Goal: Information Seeking & Learning: Learn about a topic

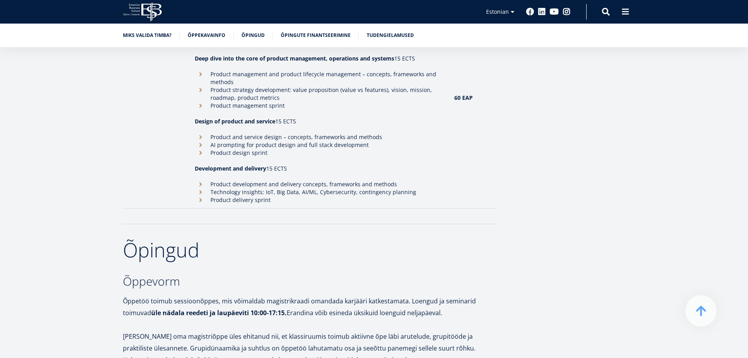
scroll to position [1296, 0]
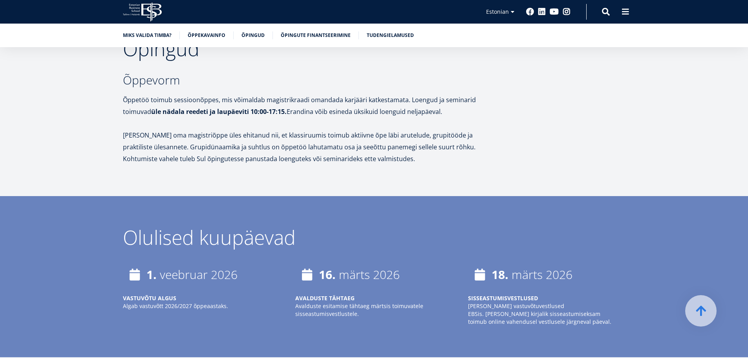
drag, startPoint x: 187, startPoint y: 120, endPoint x: 254, endPoint y: 156, distance: 76.4
click at [258, 148] on p "[PERSON_NAME] oma magistriõppe üles ehitanud nii, et klassiruumis toimub aktiiv…" at bounding box center [309, 146] width 373 height 35
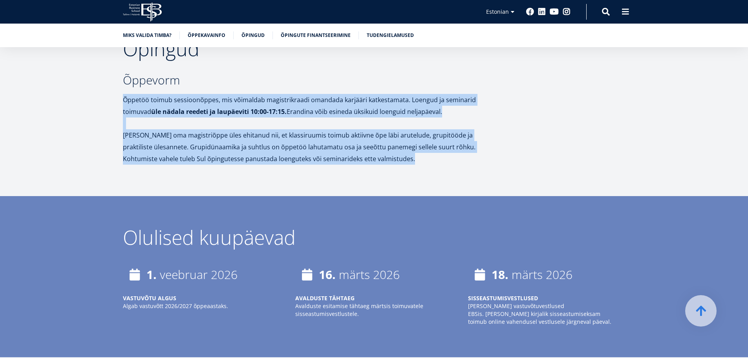
drag, startPoint x: 258, startPoint y: 148, endPoint x: 236, endPoint y: 81, distance: 70.4
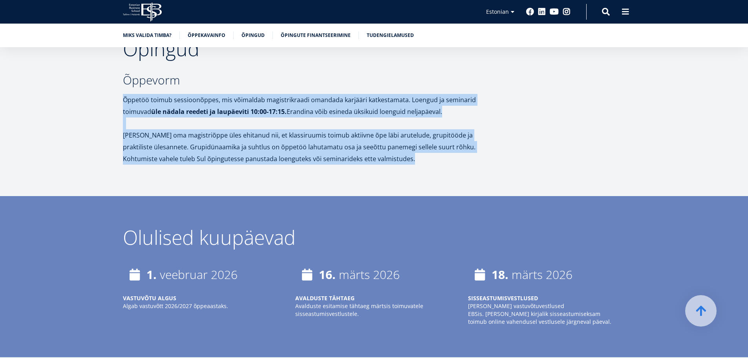
drag, startPoint x: 236, startPoint y: 81, endPoint x: 268, endPoint y: 142, distance: 68.4
click at [268, 142] on p "[PERSON_NAME] oma magistriõppe üles ehitanud nii, et klassiruumis toimub aktiiv…" at bounding box center [309, 146] width 373 height 35
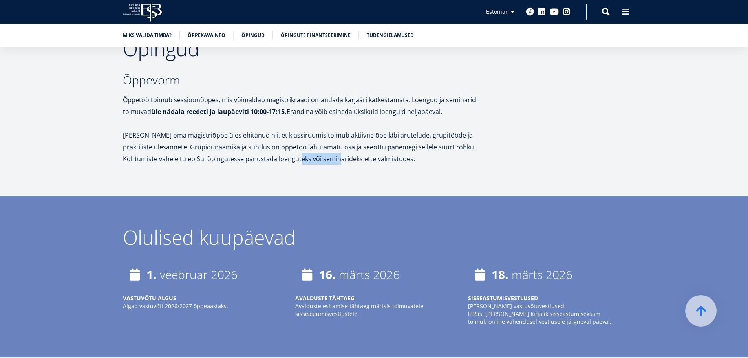
click at [268, 142] on p "[PERSON_NAME] oma magistriõppe üles ehitanud nii, et klassiruumis toimub aktiiv…" at bounding box center [309, 146] width 373 height 35
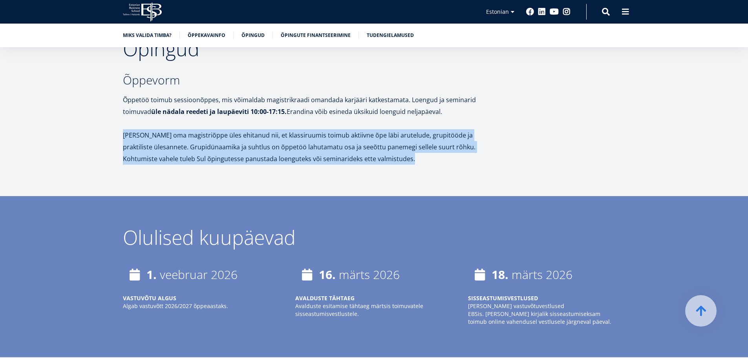
click at [268, 142] on p "[PERSON_NAME] oma magistriõppe üles ehitanud nii, et klassiruumis toimub aktiiv…" at bounding box center [309, 146] width 373 height 35
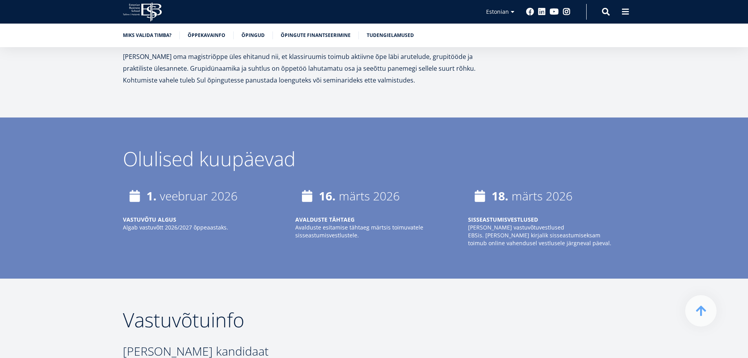
click at [268, 149] on div "Olulised kuupäevad" at bounding box center [374, 159] width 503 height 20
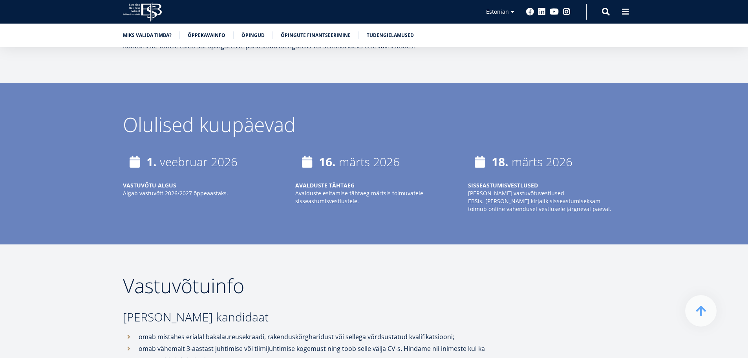
scroll to position [1454, 0]
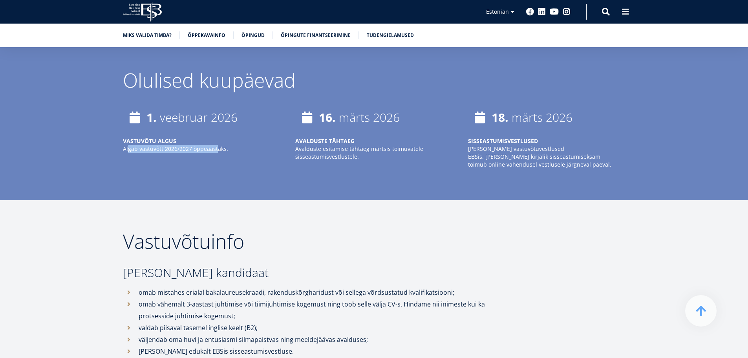
drag, startPoint x: 128, startPoint y: 134, endPoint x: 251, endPoint y: 133, distance: 123.4
click at [236, 145] on p "Algab vastuvõtt 2026/2027 õppeaastaks." at bounding box center [201, 149] width 157 height 8
click at [319, 137] on strong "AVALDUSTE TÄHTAEG" at bounding box center [324, 140] width 59 height 7
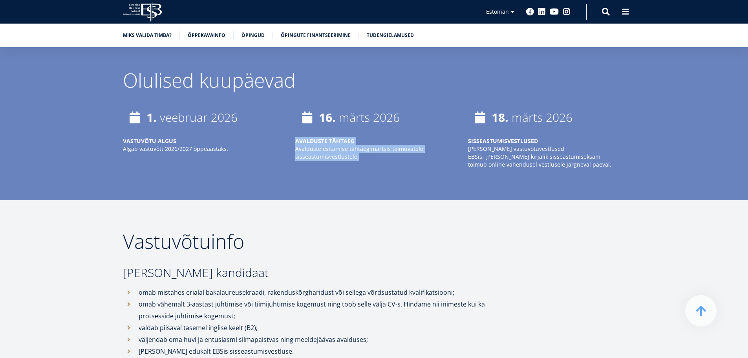
drag, startPoint x: 319, startPoint y: 131, endPoint x: 383, endPoint y: 143, distance: 65.4
click at [334, 150] on div "[DATE] AVALDUSTE TÄHTAEG [PERSON_NAME] esitamise tähtaeg märtsis toimuvatele si…" at bounding box center [366, 137] width 173 height 63
click at [418, 145] on p "Avalduste esitamise tähtaeg märtsis toimuvatele sisseastumisvestlustele." at bounding box center [373, 153] width 157 height 16
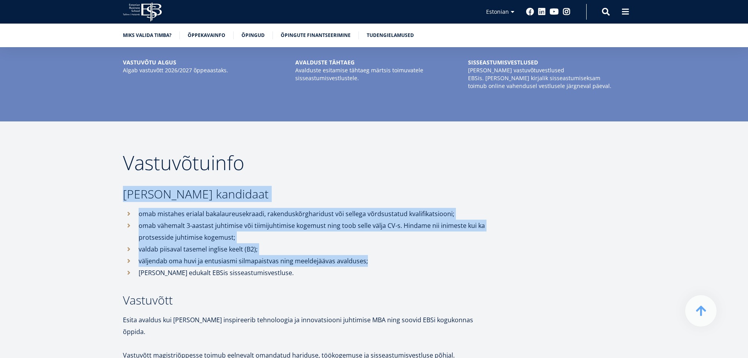
drag, startPoint x: 396, startPoint y: 190, endPoint x: 433, endPoint y: 259, distance: 78.4
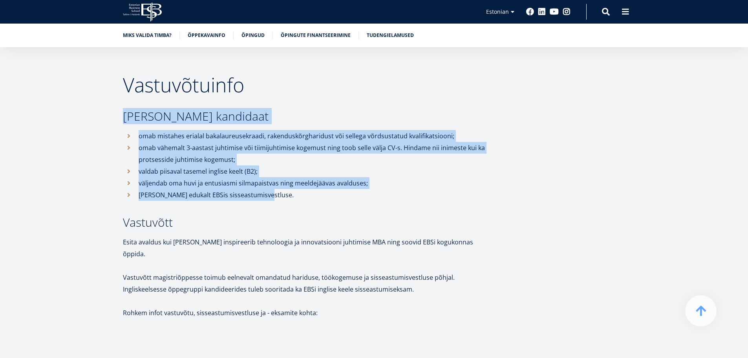
scroll to position [1611, 0]
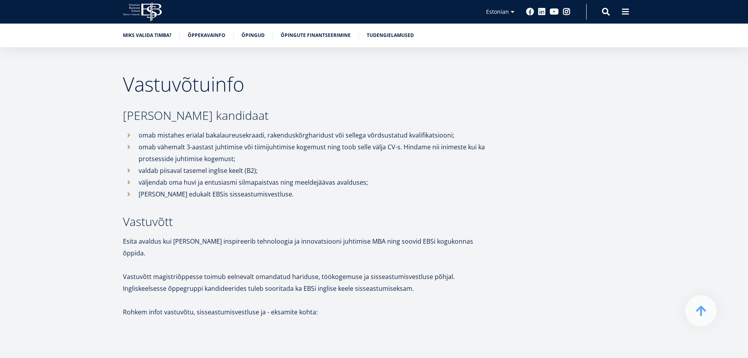
click at [434, 271] on p "Vastuvõtt magistriõppesse toimub eelnevalt omandatud hariduse, töökogemuse ja s…" at bounding box center [309, 283] width 373 height 24
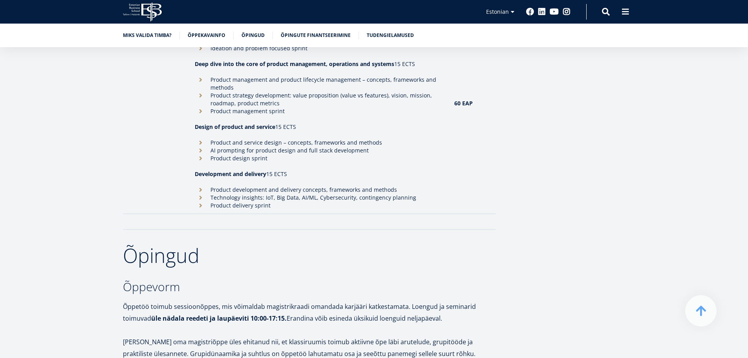
scroll to position [1061, 0]
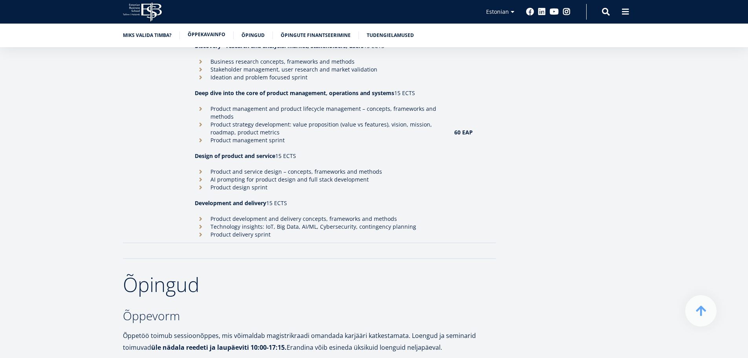
click at [220, 35] on link "Õppekavainfo" at bounding box center [207, 35] width 38 height 8
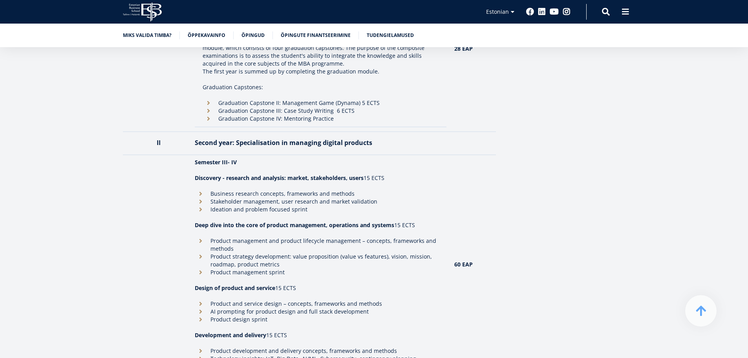
scroll to position [947, 0]
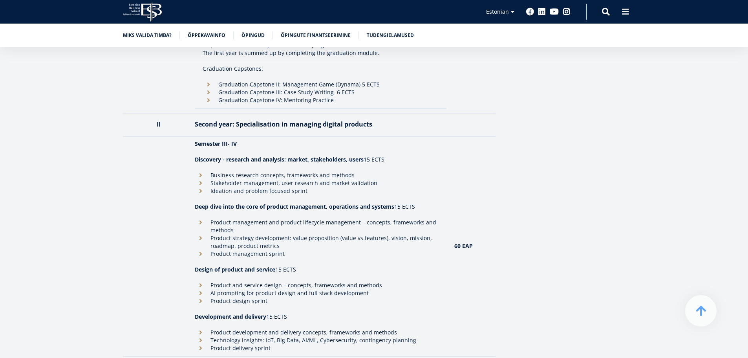
click at [199, 148] on p at bounding box center [321, 152] width 252 height 8
drag, startPoint x: 199, startPoint y: 140, endPoint x: 375, endPoint y: 144, distance: 176.0
click at [375, 144] on td "Semester III- IV Discovery - research and analysis: market, stakeholders, users…" at bounding box center [321, 246] width 260 height 220
click at [375, 156] on p "Discovery - research and analysis: market, stakeholders, users 15 ECTS" at bounding box center [321, 160] width 252 height 8
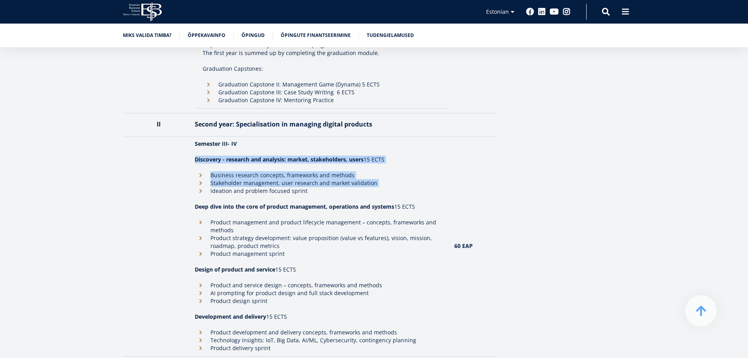
drag, startPoint x: 375, startPoint y: 144, endPoint x: 375, endPoint y: 172, distance: 27.9
click at [375, 172] on td "Semester III- IV Discovery - research and analysis: market, stakeholders, users…" at bounding box center [321, 246] width 260 height 220
click at [375, 179] on li "Stakeholder management, user research and market validation" at bounding box center [321, 183] width 252 height 8
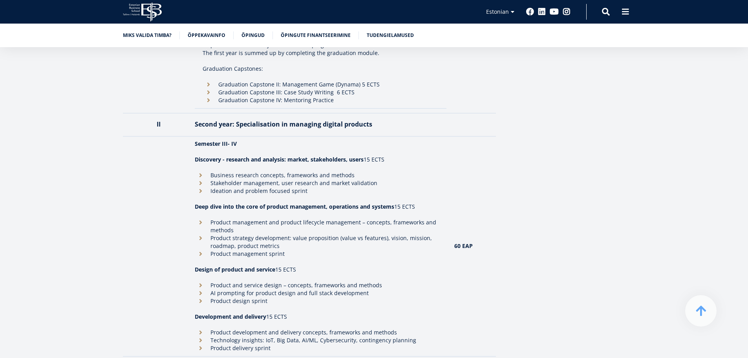
click at [375, 179] on li "Stakeholder management, user research and market validation" at bounding box center [321, 183] width 252 height 8
drag, startPoint x: 375, startPoint y: 172, endPoint x: 370, endPoint y: 183, distance: 12.5
click at [370, 183] on ul "Business research concepts, frameworks and methods Stakeholder management, user…" at bounding box center [321, 183] width 252 height 24
click at [370, 183] on td "Semester III- IV Discovery - research and analysis: market, stakeholders, users…" at bounding box center [321, 246] width 260 height 220
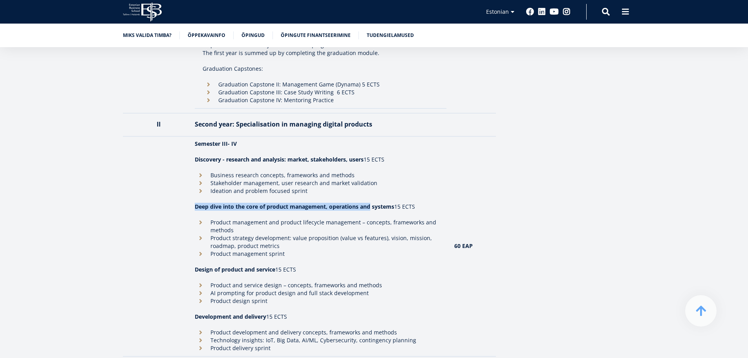
click at [370, 187] on li "Ideation and problem focused sprint" at bounding box center [321, 191] width 252 height 8
drag, startPoint x: 370, startPoint y: 183, endPoint x: 365, endPoint y: 180, distance: 5.1
click at [365, 187] on li "Ideation and problem focused sprint" at bounding box center [321, 191] width 252 height 8
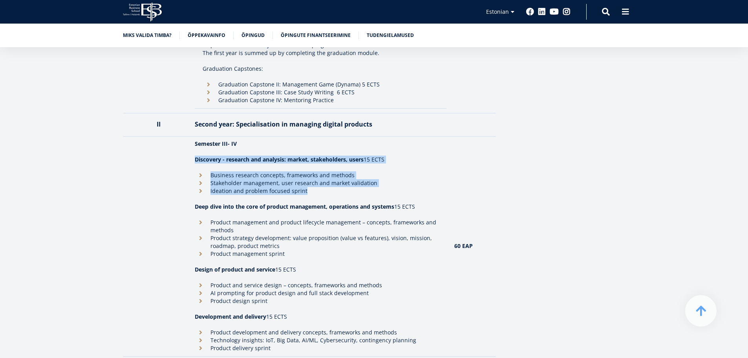
drag, startPoint x: 365, startPoint y: 180, endPoint x: 356, endPoint y: 148, distance: 33.1
click at [356, 148] on td "Semester III- IV Discovery - research and analysis: market, stakeholders, users…" at bounding box center [321, 246] width 260 height 220
click at [356, 156] on strong "Discovery - research and analysis: market, stakeholders, users" at bounding box center [279, 159] width 169 height 7
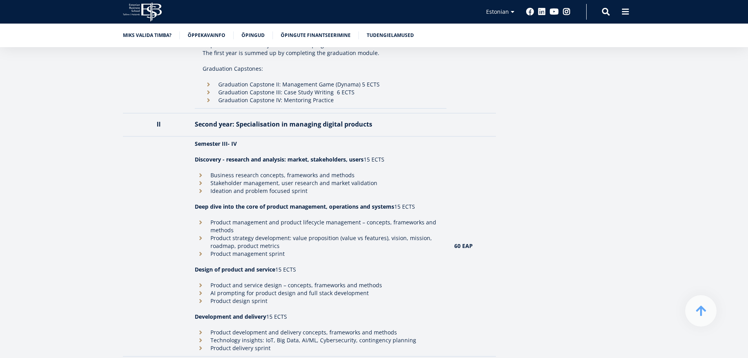
scroll to position [986, 0]
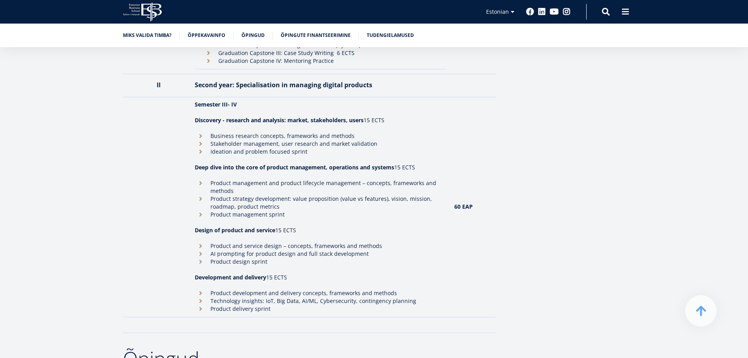
click at [297, 132] on li "Business research concepts, frameworks and methods" at bounding box center [321, 136] width 252 height 8
drag, startPoint x: 297, startPoint y: 122, endPoint x: 312, endPoint y: 137, distance: 20.6
click at [312, 137] on ul "Business research concepts, frameworks and methods Stakeholder management, user…" at bounding box center [321, 144] width 252 height 24
click at [312, 148] on li "Ideation and problem focused sprint" at bounding box center [321, 152] width 252 height 8
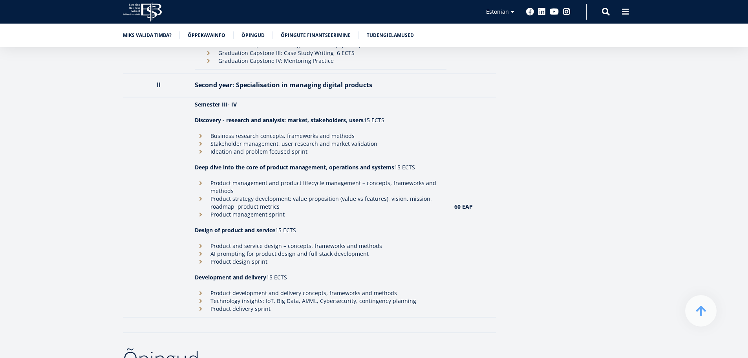
click at [312, 148] on li "Ideation and problem focused sprint" at bounding box center [321, 152] width 252 height 8
drag, startPoint x: 312, startPoint y: 137, endPoint x: 309, endPoint y: 120, distance: 16.7
click at [309, 132] on ul "Business research concepts, frameworks and methods Stakeholder management, user…" at bounding box center [321, 144] width 252 height 24
click at [306, 145] on td "Semester III- IV Discovery - research and analysis: market, stakeholders, users…" at bounding box center [321, 207] width 260 height 220
click at [305, 145] on td "Semester III- IV Discovery - research and analysis: market, stakeholders, users…" at bounding box center [321, 207] width 260 height 220
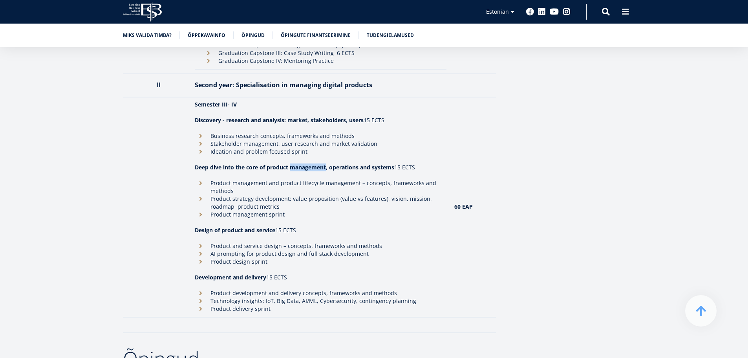
click at [304, 149] on td "Semester III- IV Discovery - research and analysis: market, stakeholders, users…" at bounding box center [321, 207] width 260 height 220
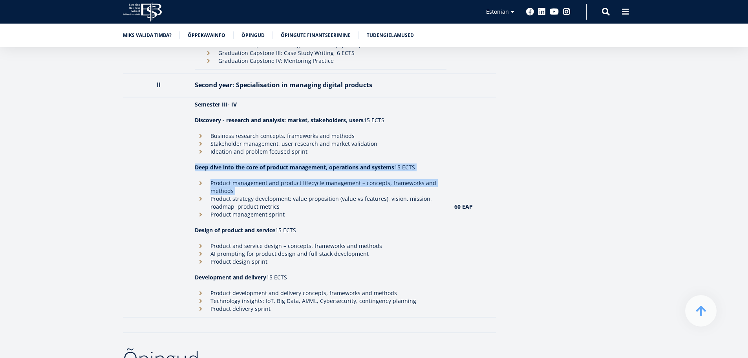
drag, startPoint x: 304, startPoint y: 149, endPoint x: 304, endPoint y: 169, distance: 20.4
click at [304, 169] on td "Semester III- IV Discovery - research and analysis: market, stakeholders, users…" at bounding box center [321, 207] width 260 height 220
click at [304, 179] on li "Product management and product lifecycle management – concepts, frameworks and …" at bounding box center [321, 187] width 252 height 16
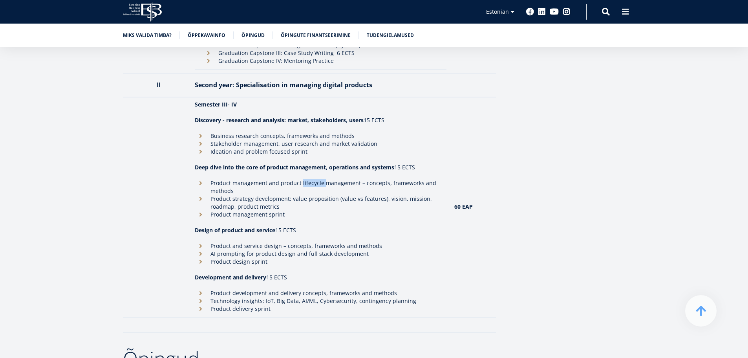
click at [303, 179] on li "Product management and product lifecycle management – concepts, frameworks and …" at bounding box center [321, 187] width 252 height 16
click at [290, 179] on li "Product management and product lifecycle management – concepts, frameworks and …" at bounding box center [321, 187] width 252 height 16
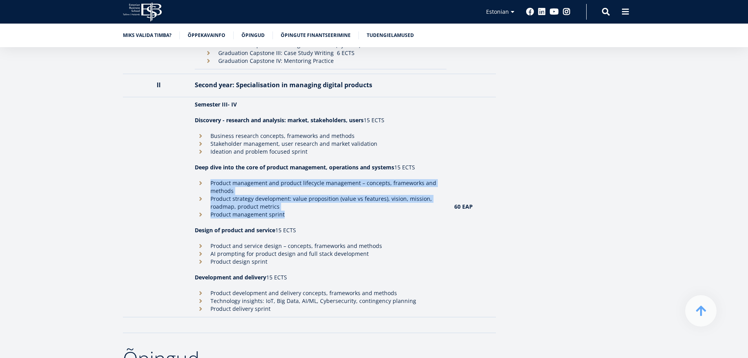
drag, startPoint x: 290, startPoint y: 175, endPoint x: 295, endPoint y: 204, distance: 29.7
click at [295, 204] on ul "Product management and product lifecycle management – concepts, frameworks and …" at bounding box center [321, 198] width 252 height 39
click at [295, 211] on li "Product management sprint" at bounding box center [321, 215] width 252 height 8
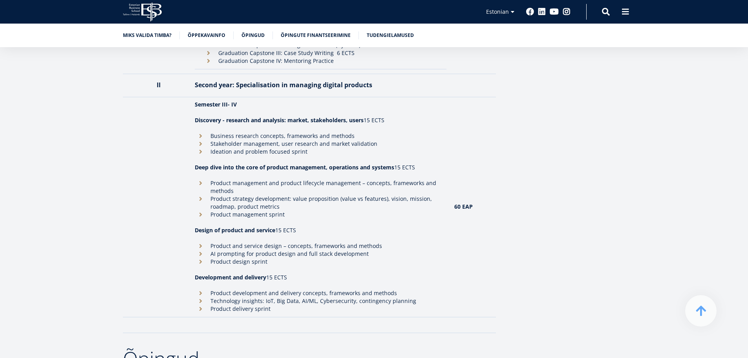
click at [295, 211] on li "Product management sprint" at bounding box center [321, 215] width 252 height 8
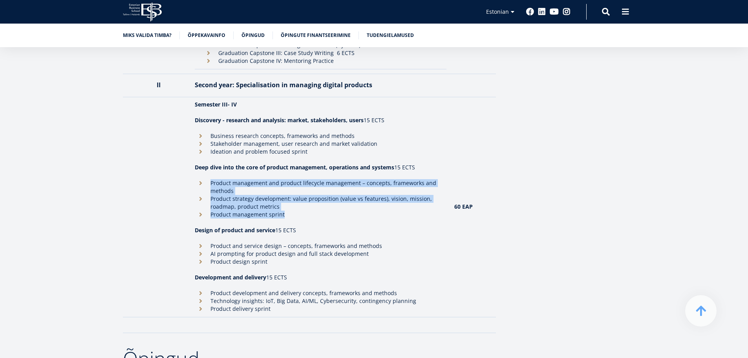
drag, startPoint x: 295, startPoint y: 204, endPoint x: 293, endPoint y: 168, distance: 36.2
click at [293, 179] on ul "Product management and product lifecycle management – concepts, frameworks and …" at bounding box center [321, 198] width 252 height 39
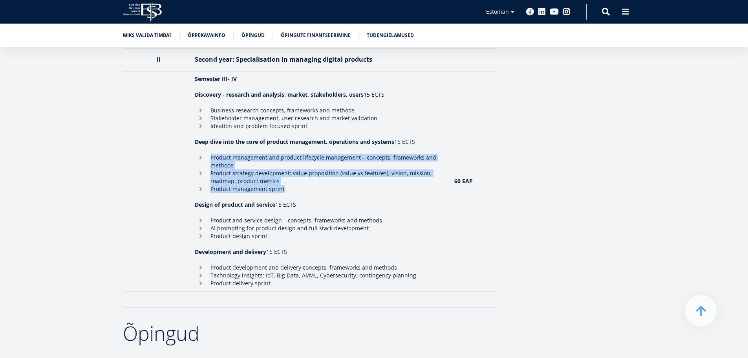
scroll to position [1026, 0]
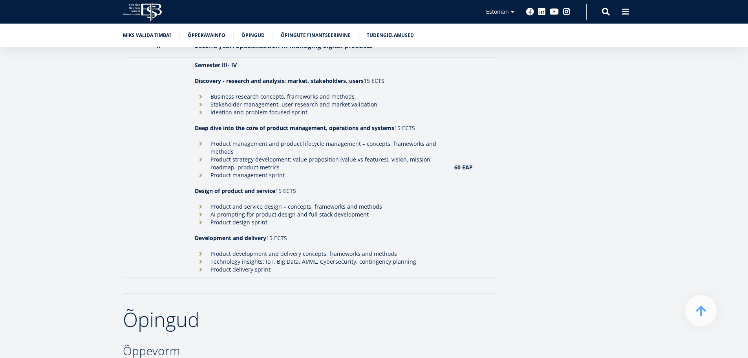
click at [284, 203] on li "Product and service design – concepts, frameworks and methods" at bounding box center [321, 207] width 252 height 8
drag, startPoint x: 284, startPoint y: 196, endPoint x: 286, endPoint y: 209, distance: 13.1
click at [286, 209] on ul "Product and service design – concepts, frameworks and methods AI prompting for …" at bounding box center [321, 215] width 252 height 24
click at [286, 218] on li "Product design sprint" at bounding box center [321, 222] width 252 height 8
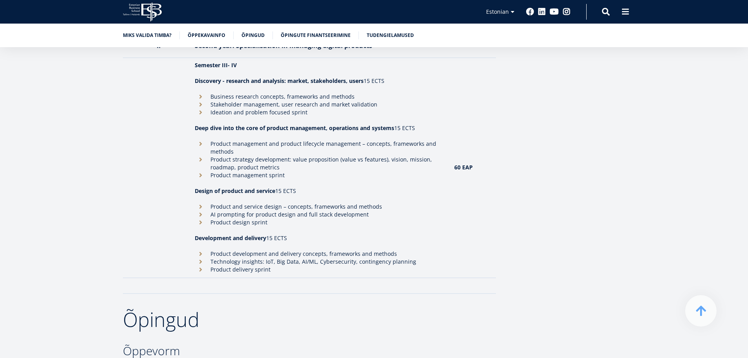
click at [286, 218] on li "Product design sprint" at bounding box center [321, 222] width 252 height 8
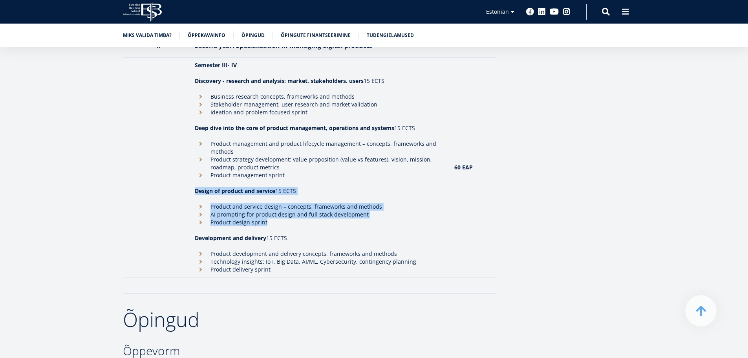
drag, startPoint x: 286, startPoint y: 209, endPoint x: 292, endPoint y: 177, distance: 32.4
click at [292, 177] on td "Semester III- IV Discovery - research and analysis: market, stakeholders, users…" at bounding box center [321, 168] width 260 height 220
click at [292, 187] on p "Design of product and service 15 ECTS" at bounding box center [321, 191] width 252 height 8
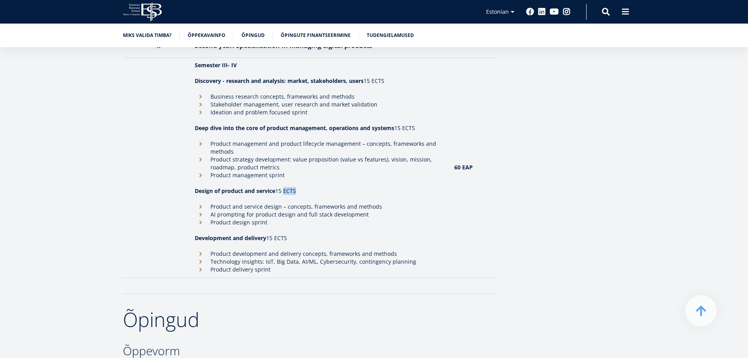
click at [292, 187] on p "Design of product and service 15 ECTS" at bounding box center [321, 191] width 252 height 8
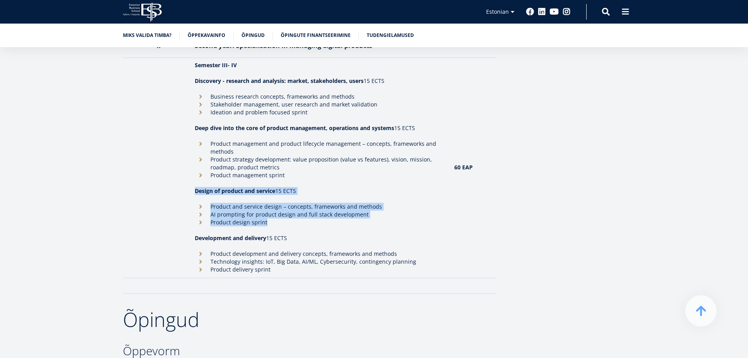
drag, startPoint x: 292, startPoint y: 177, endPoint x: 284, endPoint y: 207, distance: 30.9
click at [284, 207] on td "Semester III- IV Discovery - research and analysis: market, stakeholders, users…" at bounding box center [321, 168] width 260 height 220
click at [284, 218] on li "Product design sprint" at bounding box center [321, 222] width 252 height 8
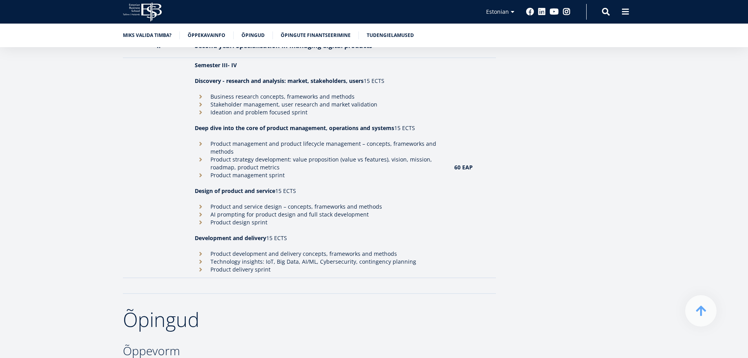
click at [284, 218] on li "Product design sprint" at bounding box center [321, 222] width 252 height 8
drag, startPoint x: 284, startPoint y: 207, endPoint x: 289, endPoint y: 179, distance: 28.4
click at [289, 180] on td "Semester III- IV Discovery - research and analysis: market, stakeholders, users…" at bounding box center [321, 168] width 260 height 220
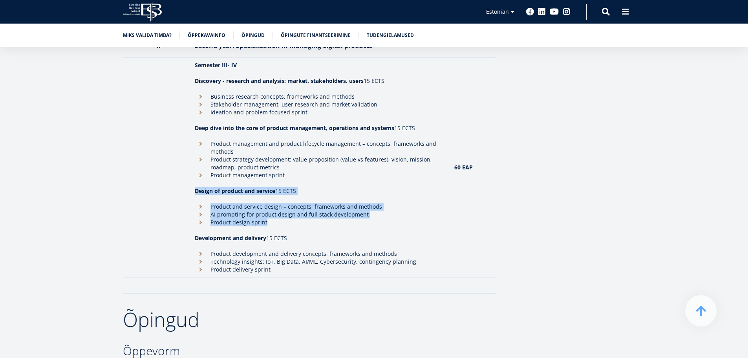
scroll to position [1104, 0]
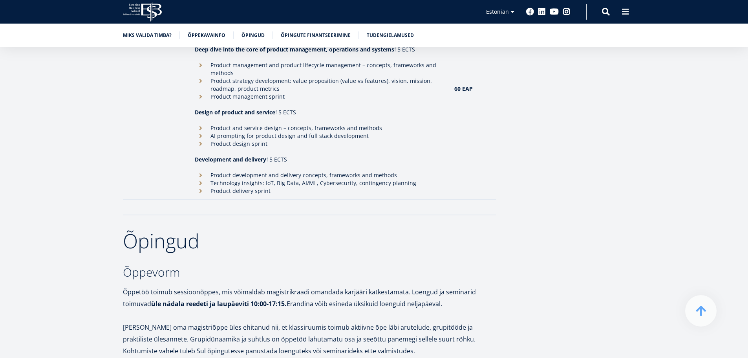
click at [290, 187] on li "Product delivery sprint" at bounding box center [321, 191] width 252 height 8
drag, startPoint x: 290, startPoint y: 178, endPoint x: 297, endPoint y: 164, distance: 15.8
click at [297, 171] on ul "Product development and delivery concepts, frameworks and methods Technology in…" at bounding box center [321, 183] width 252 height 24
click at [297, 179] on li "Technology insights: IoT, Big Data, AI/ML, Cybersecurity, contingency planning" at bounding box center [321, 183] width 252 height 8
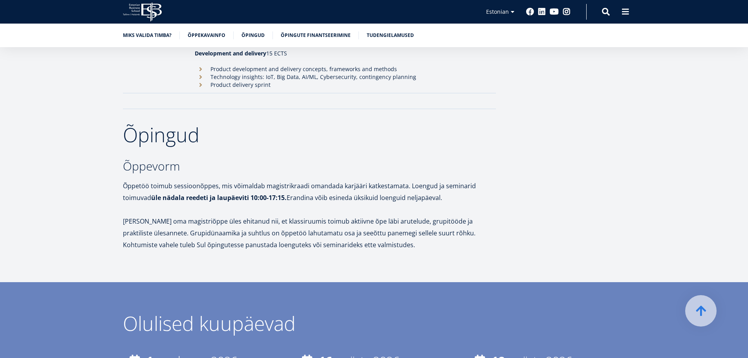
scroll to position [1222, 0]
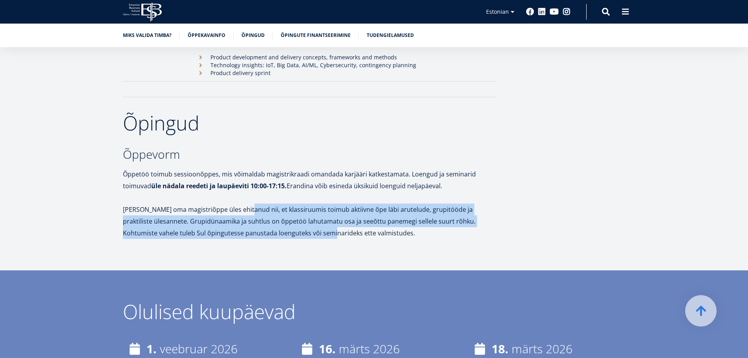
drag, startPoint x: 247, startPoint y: 199, endPoint x: 305, endPoint y: 219, distance: 61.5
click at [305, 219] on p "[PERSON_NAME] oma magistriõppe üles ehitanud nii, et klassiruumis toimub aktiiv…" at bounding box center [309, 220] width 373 height 35
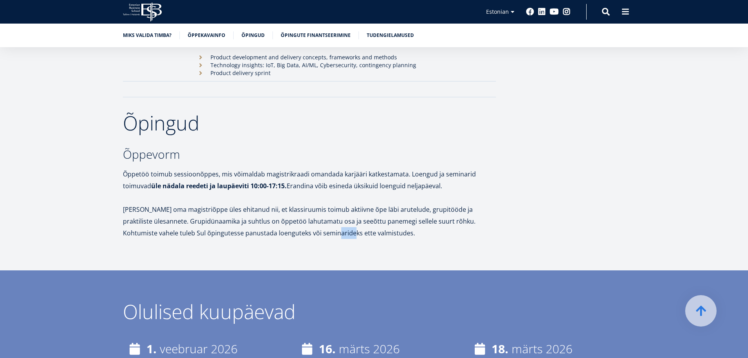
click at [305, 219] on p "[PERSON_NAME] oma magistriõppe üles ehitanud nii, et klassiruumis toimub aktiiv…" at bounding box center [309, 220] width 373 height 35
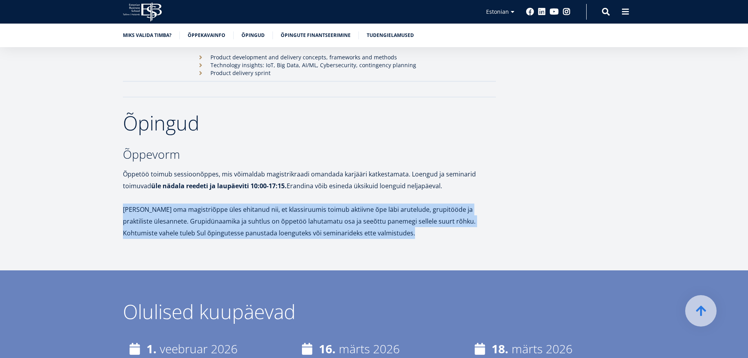
click at [305, 219] on p "[PERSON_NAME] oma magistriõppe üles ehitanud nii, et klassiruumis toimub aktiiv…" at bounding box center [309, 220] width 373 height 35
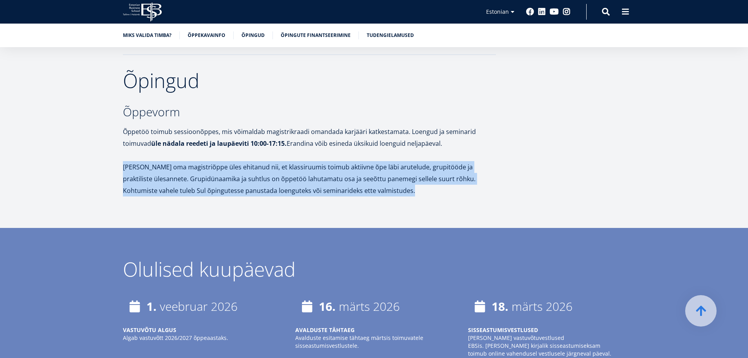
scroll to position [1301, 0]
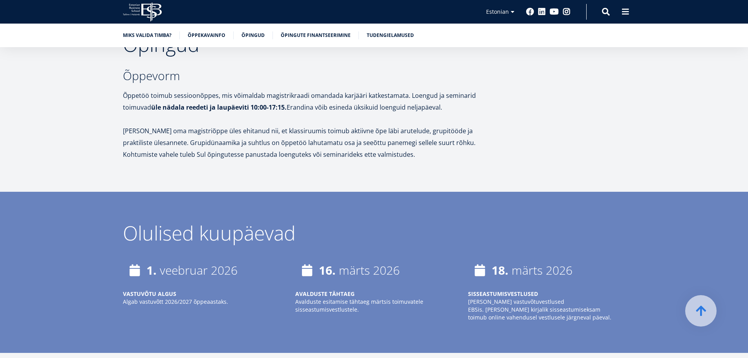
click at [304, 223] on div "Olulised kuupäevad" at bounding box center [374, 233] width 503 height 20
drag, startPoint x: 304, startPoint y: 230, endPoint x: 363, endPoint y: 294, distance: 87.0
click at [363, 294] on div "Olulised kuupäevad [DATE] VASTUVÕTU ALGUS Algab vastuvõtt 2026/2027 õppeaastaks…" at bounding box center [375, 280] width 566 height 114
click at [363, 298] on p "Avalduste esitamise tähtaeg märtsis toimuvatele sisseastumisvestlustele." at bounding box center [373, 306] width 157 height 16
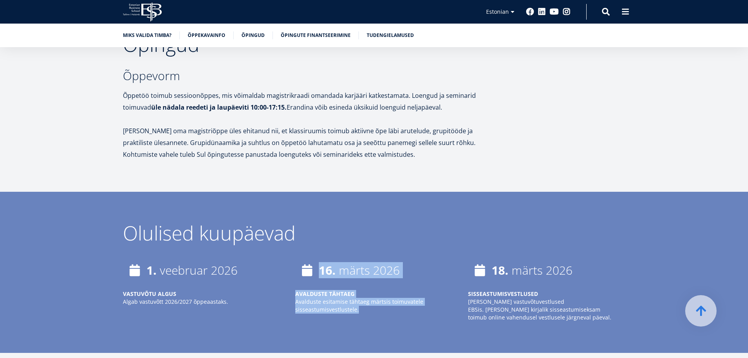
drag, startPoint x: 363, startPoint y: 294, endPoint x: 343, endPoint y: 255, distance: 44.3
click at [343, 258] on div "[DATE] AVALDUSTE TÄHTAEG [PERSON_NAME] esitamise tähtaeg märtsis toimuvatele si…" at bounding box center [373, 285] width 157 height 55
click at [343, 262] on time "märts 2026" at bounding box center [369, 270] width 61 height 16
drag, startPoint x: 343, startPoint y: 254, endPoint x: 349, endPoint y: 288, distance: 34.4
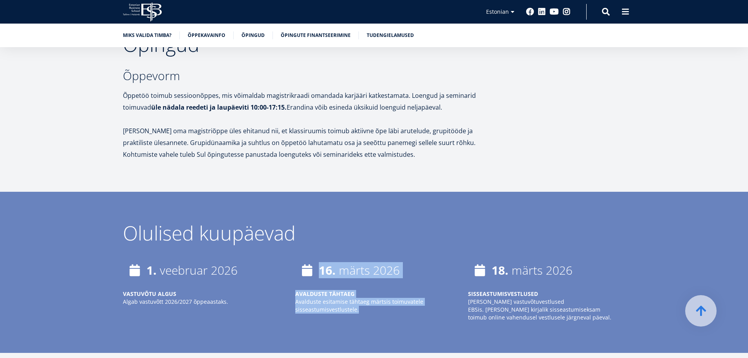
click at [349, 288] on div "[DATE] AVALDUSTE TÄHTAEG [PERSON_NAME] esitamise tähtaeg märtsis toimuvatele si…" at bounding box center [373, 285] width 157 height 55
click at [349, 298] on p "Avalduste esitamise tähtaeg märtsis toimuvatele sisseastumisvestlustele." at bounding box center [373, 306] width 157 height 16
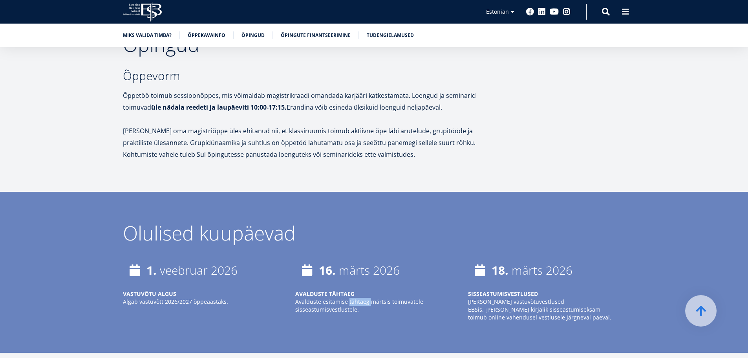
click at [349, 298] on p "Avalduste esitamise tähtaeg märtsis toimuvatele sisseastumisvestlustele." at bounding box center [373, 306] width 157 height 16
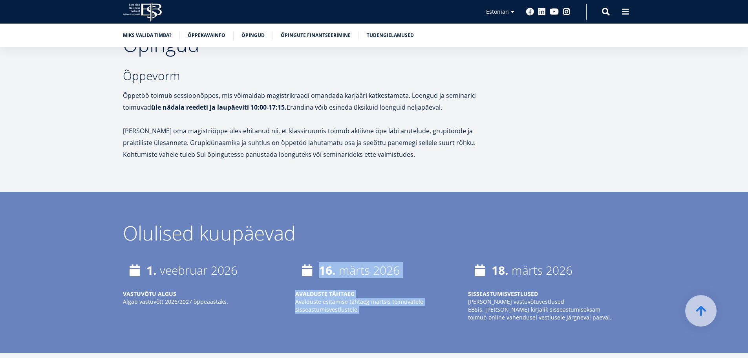
drag, startPoint x: 349, startPoint y: 288, endPoint x: 346, endPoint y: 244, distance: 44.1
click at [346, 244] on div "Olulised kuupäevad [DATE] VASTUVÕTU ALGUS Algab vastuvõtt 2026/2027 õppeaastaks…" at bounding box center [375, 280] width 566 height 114
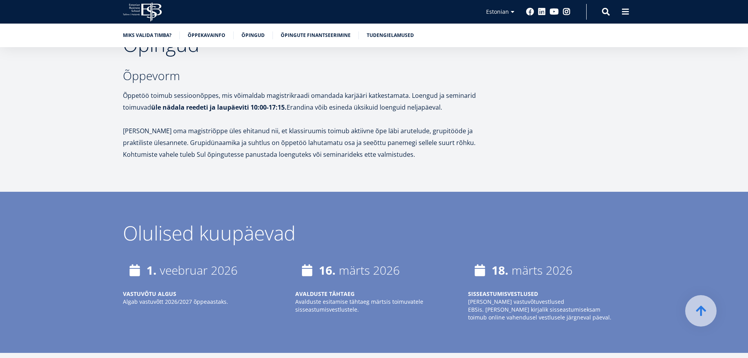
click at [346, 244] on div "Olulised kuupäevad [DATE] VASTUVÕTU ALGUS Algab vastuvõtt 2026/2027 õppeaastaks…" at bounding box center [375, 280] width 566 height 114
drag, startPoint x: 346, startPoint y: 244, endPoint x: 353, endPoint y: 285, distance: 41.3
click at [352, 284] on div "Olulised kuupäevad [DATE] VASTUVÕTU ALGUS Algab vastuvõtt 2026/2027 õppeaastaks…" at bounding box center [375, 280] width 566 height 114
click at [354, 290] on strong "AVALDUSTE TÄHTAEG" at bounding box center [324, 293] width 59 height 7
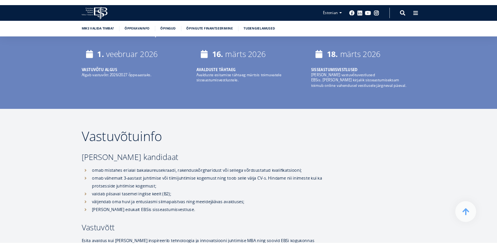
scroll to position [1497, 0]
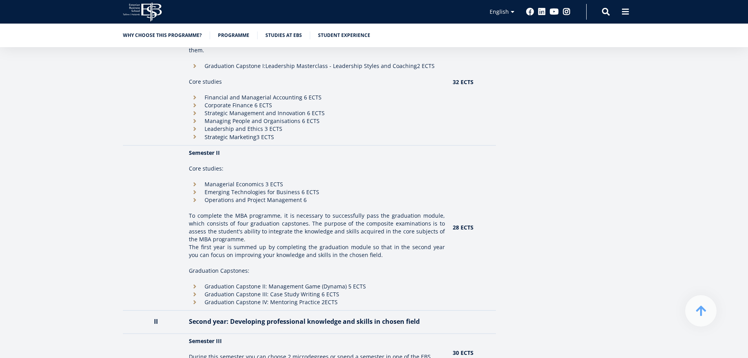
drag, startPoint x: 542, startPoint y: 213, endPoint x: 445, endPoint y: 223, distance: 97.1
click at [445, 223] on td "Semester II Core studies: Managerial Economics 3 ECTS Emerging Technologies for…" at bounding box center [317, 227] width 264 height 165
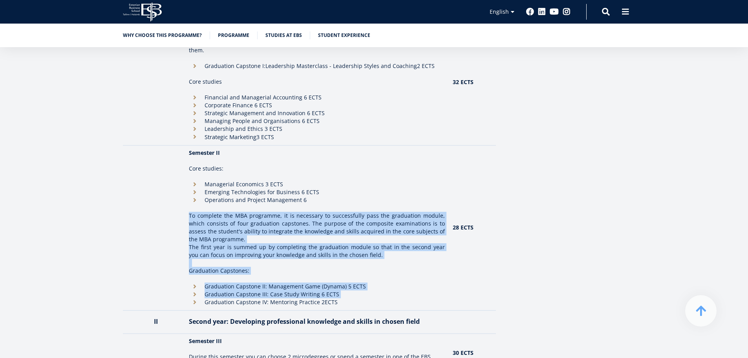
drag, startPoint x: 445, startPoint y: 223, endPoint x: 440, endPoint y: 296, distance: 73.2
click at [441, 296] on td "Semester II Core studies: Managerial Economics 3 ECTS Emerging Technologies for…" at bounding box center [317, 227] width 264 height 165
click at [440, 295] on li "Graduation Capstone III: Case Study Writing 6 ECTS" at bounding box center [317, 294] width 256 height 8
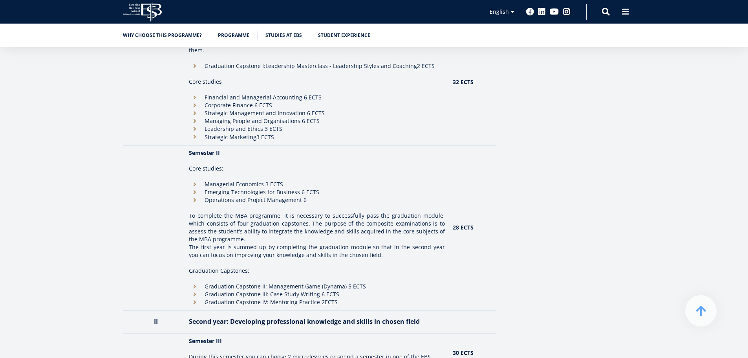
click at [439, 294] on li "Graduation Capstone III: Case Study Writing 6 ECTS" at bounding box center [317, 294] width 256 height 8
drag, startPoint x: 438, startPoint y: 294, endPoint x: 436, endPoint y: 298, distance: 4.6
click at [436, 298] on ul "Graduation Capstone II: Management Game (Dynama) 5 ECTS Graduation Capstone III…" at bounding box center [317, 294] width 256 height 24
click at [436, 298] on li "Graduation Capstone IV: Mentoring Practice 2ECTS" at bounding box center [317, 302] width 256 height 8
click at [573, 163] on aside "Marko Rillo Lecturer, Head of MBA Programme 2 years 120 ECTS, including 4 micro…" at bounding box center [569, 235] width 114 height 1681
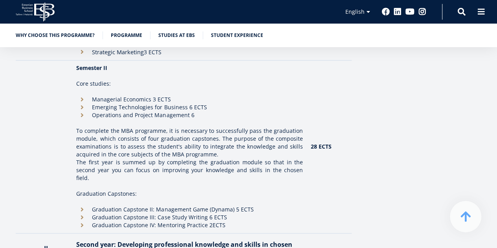
scroll to position [949, 0]
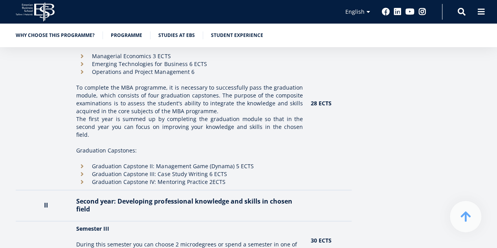
click at [178, 170] on li "Graduation Capstone III: Case Study Writing 6 ECTS" at bounding box center [189, 174] width 227 height 8
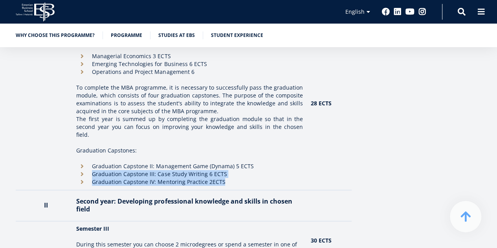
drag, startPoint x: 178, startPoint y: 164, endPoint x: 192, endPoint y: 170, distance: 15.5
click at [192, 170] on ul "Graduation Capstone II: Management Game (Dynama) 5 ECTS Graduation Capstone III…" at bounding box center [189, 174] width 227 height 24
click at [192, 178] on li "Graduation Capstone IV: Mentoring Practice 2ECTS" at bounding box center [189, 182] width 227 height 8
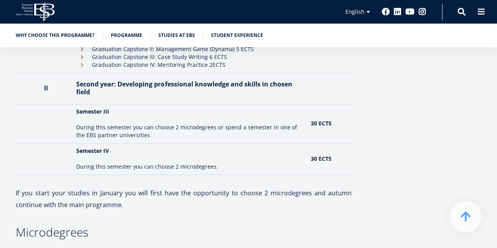
scroll to position [1219, 0]
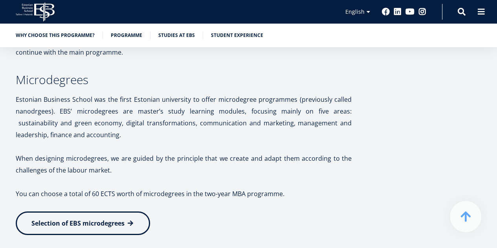
click at [192, 176] on p at bounding box center [184, 182] width 336 height 12
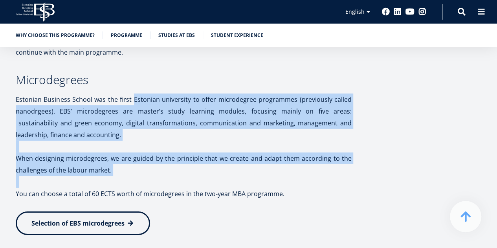
drag, startPoint x: 192, startPoint y: 170, endPoint x: 158, endPoint y: 93, distance: 84.4
click at [158, 93] on p "Estonian Business School was the first Estonian university to offer microdegree…" at bounding box center [184, 116] width 336 height 47
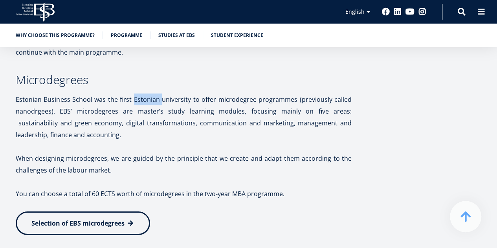
click at [158, 93] on p "Estonian Business School was the first Estonian university to offer microdegree…" at bounding box center [184, 116] width 336 height 47
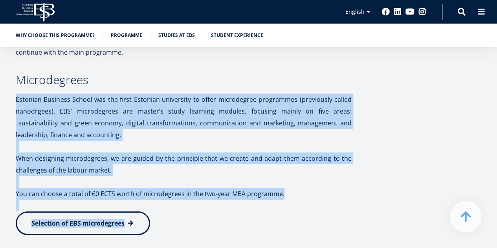
drag, startPoint x: 158, startPoint y: 93, endPoint x: 266, endPoint y: 213, distance: 161.9
click at [266, 213] on p "Selection of EBS microdegrees" at bounding box center [184, 223] width 336 height 24
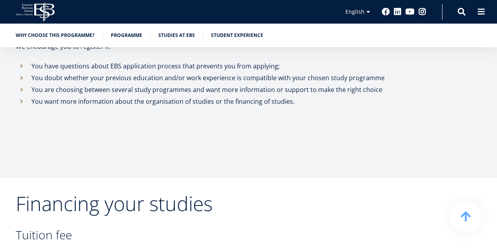
scroll to position [2814, 0]
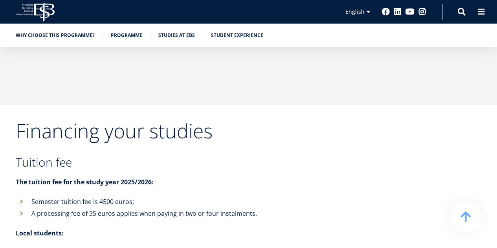
scroll to position [2891, 0]
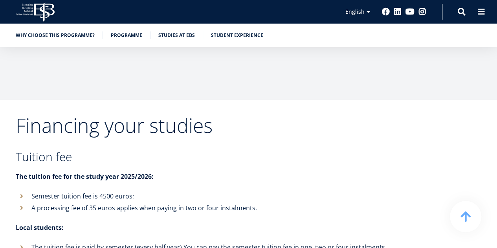
click at [153, 115] on h2 "Financing your studies" at bounding box center [202, 125] width 373 height 20
